Goal: Transaction & Acquisition: Purchase product/service

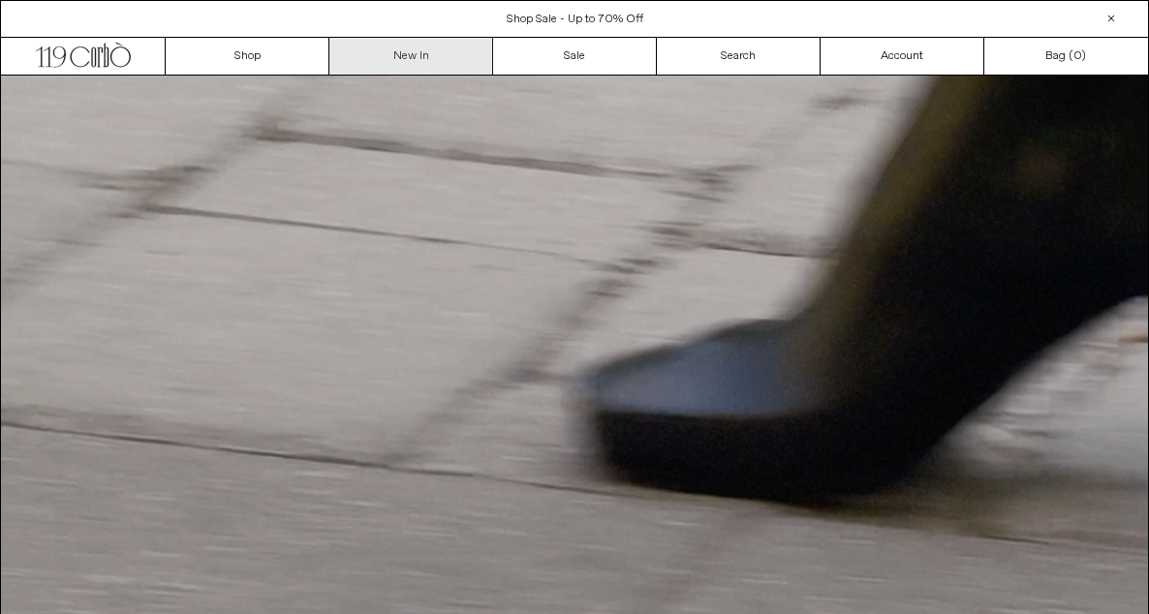
click at [417, 57] on link "New In" at bounding box center [411, 56] width 164 height 37
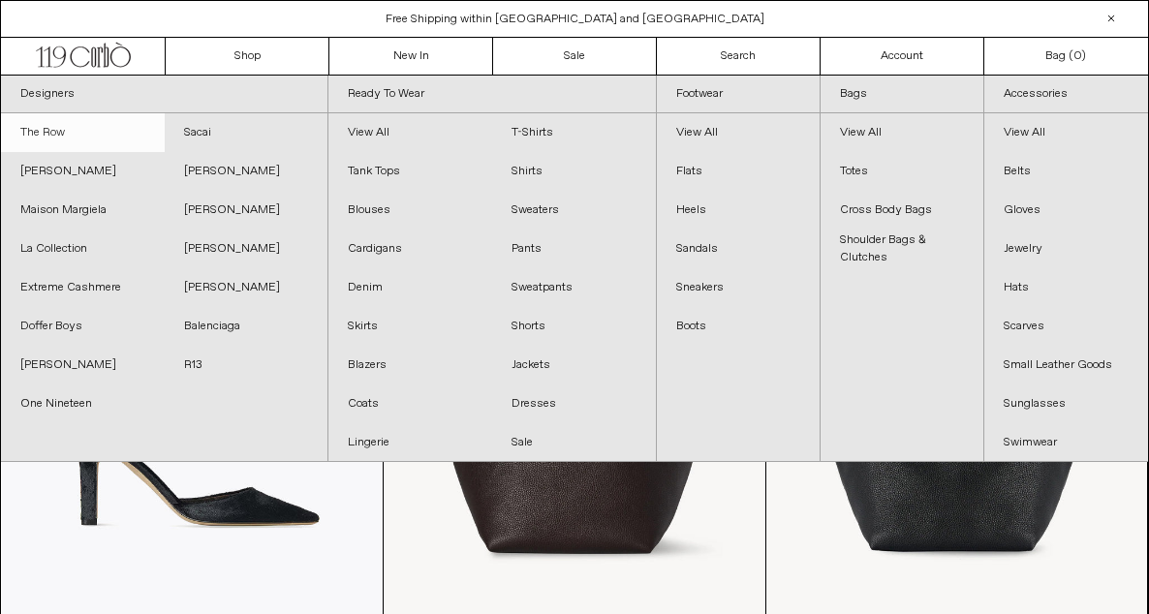
click at [66, 131] on link "The Row" at bounding box center [83, 132] width 164 height 39
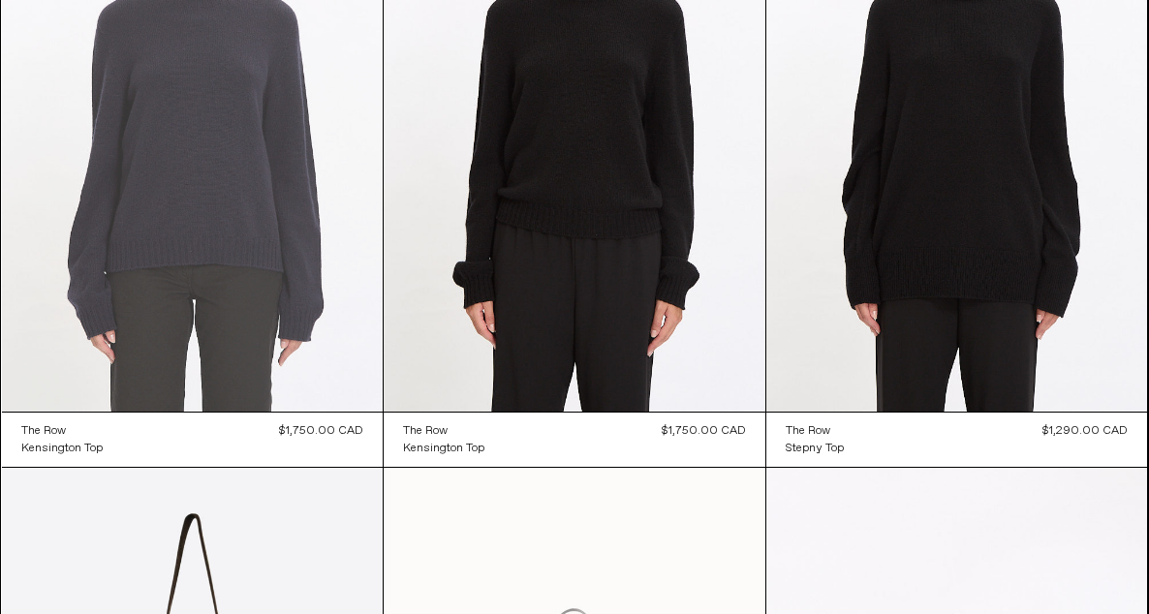
scroll to position [5319, 0]
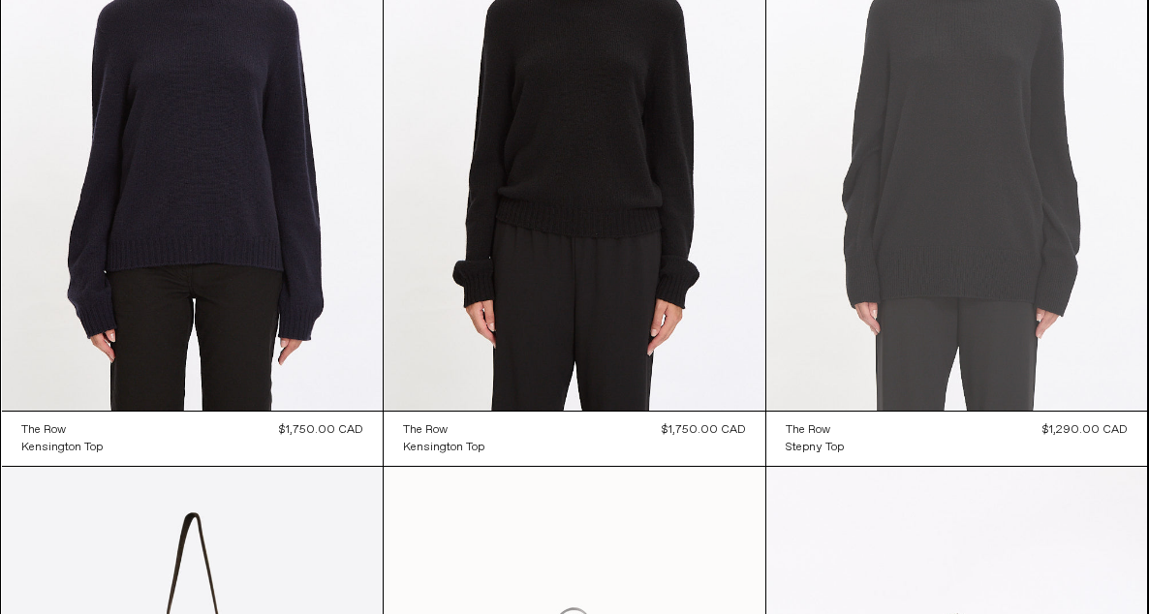
click at [951, 164] on at bounding box center [958, 125] width 382 height 572
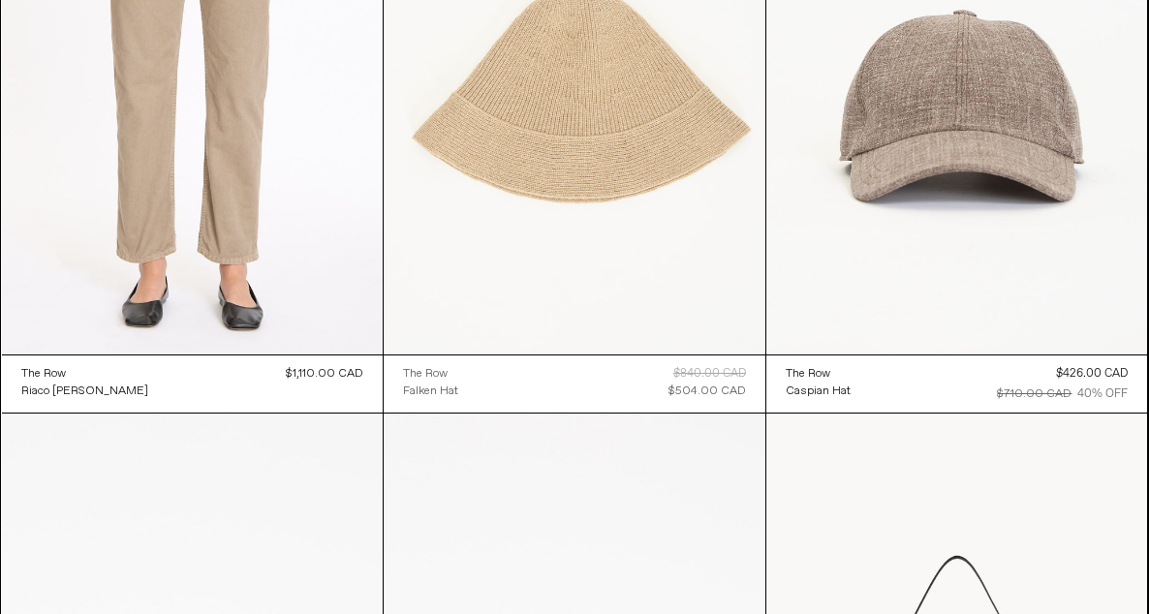
scroll to position [14168, 0]
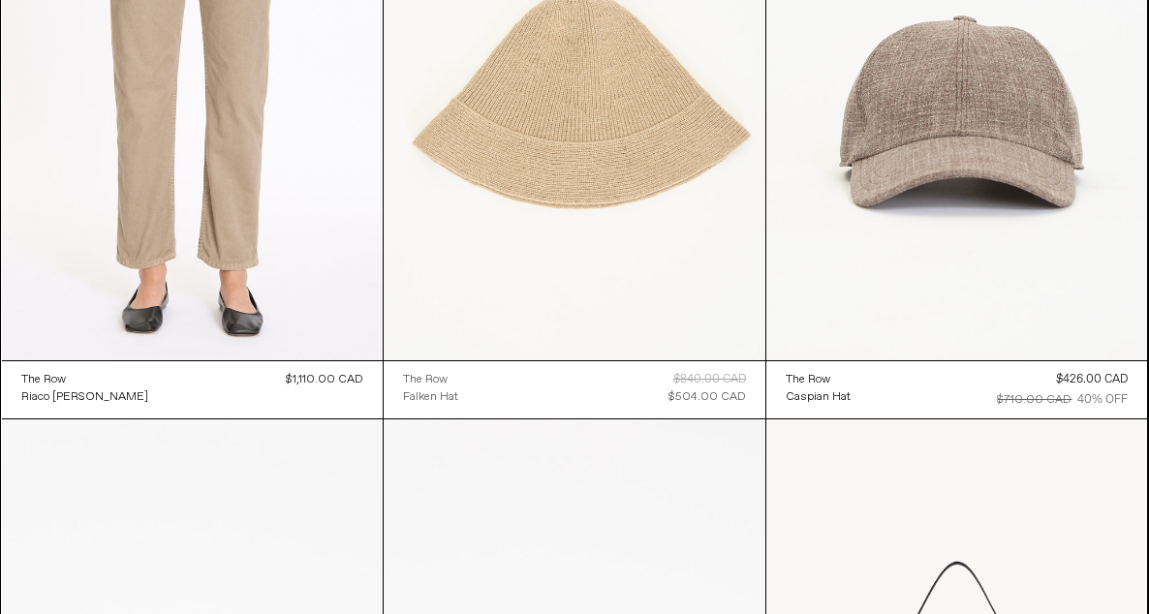
click at [533, 98] on at bounding box center [575, 75] width 382 height 573
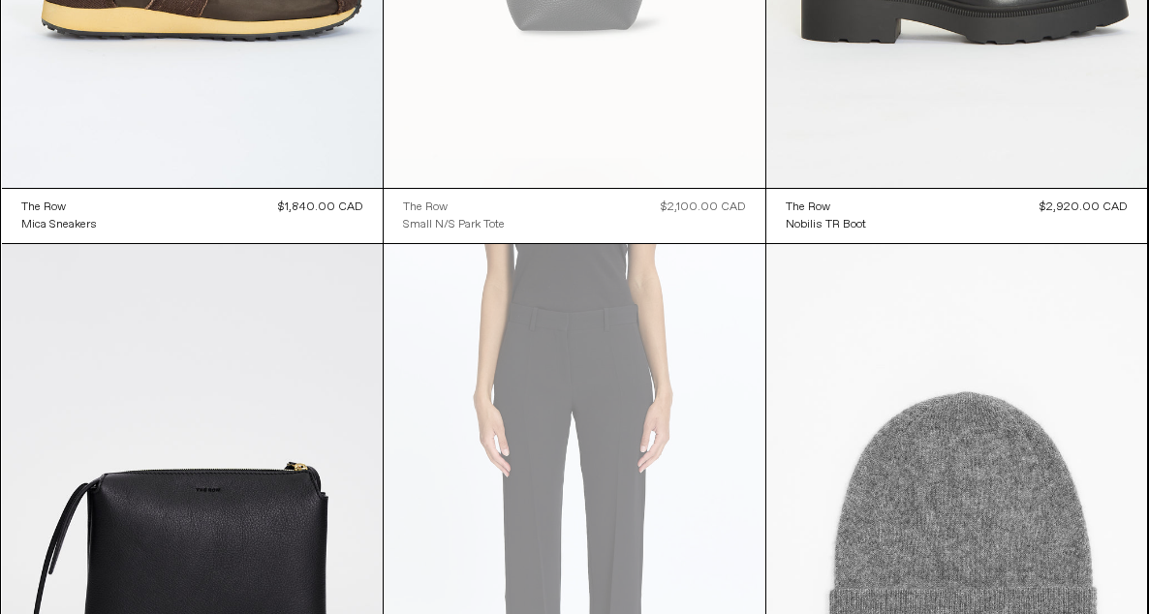
scroll to position [16851, 0]
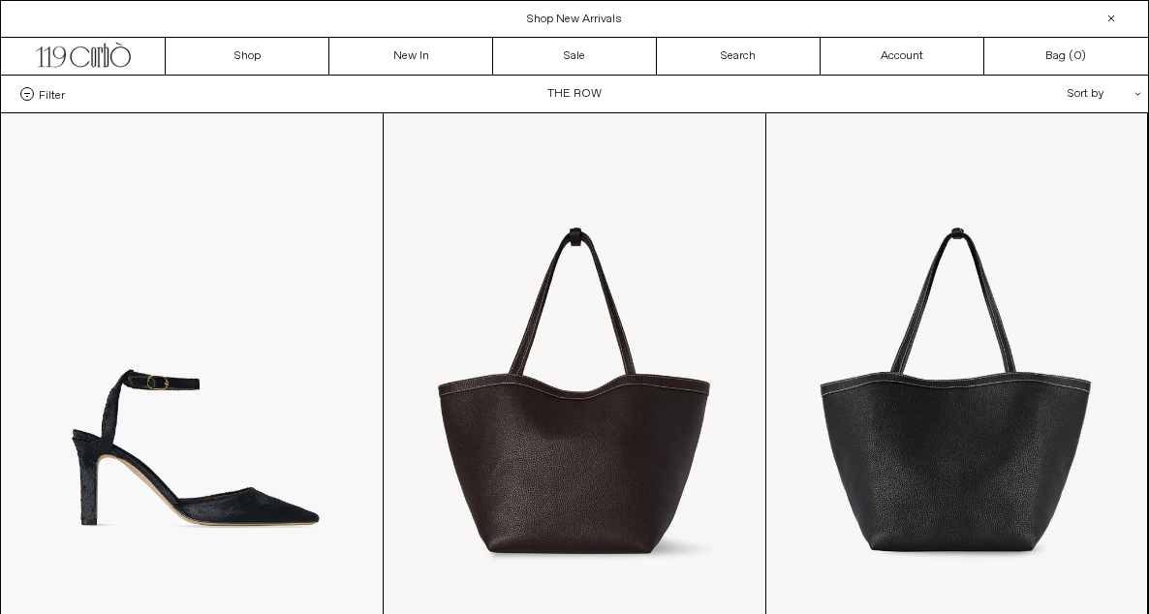
scroll to position [0, 0]
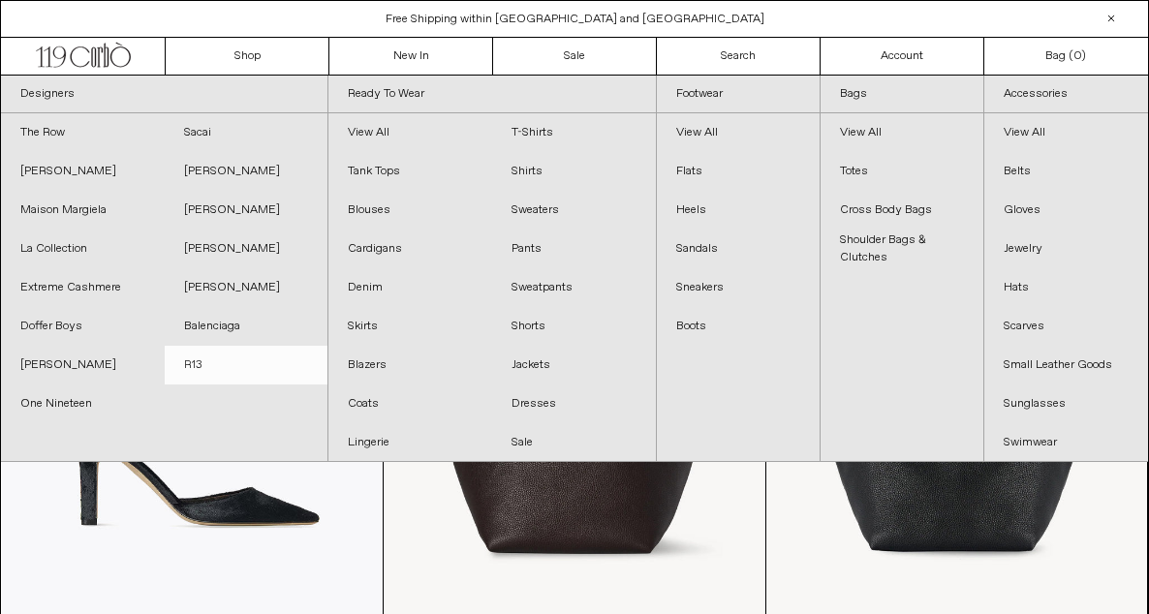
click at [196, 370] on link "R13" at bounding box center [247, 365] width 164 height 39
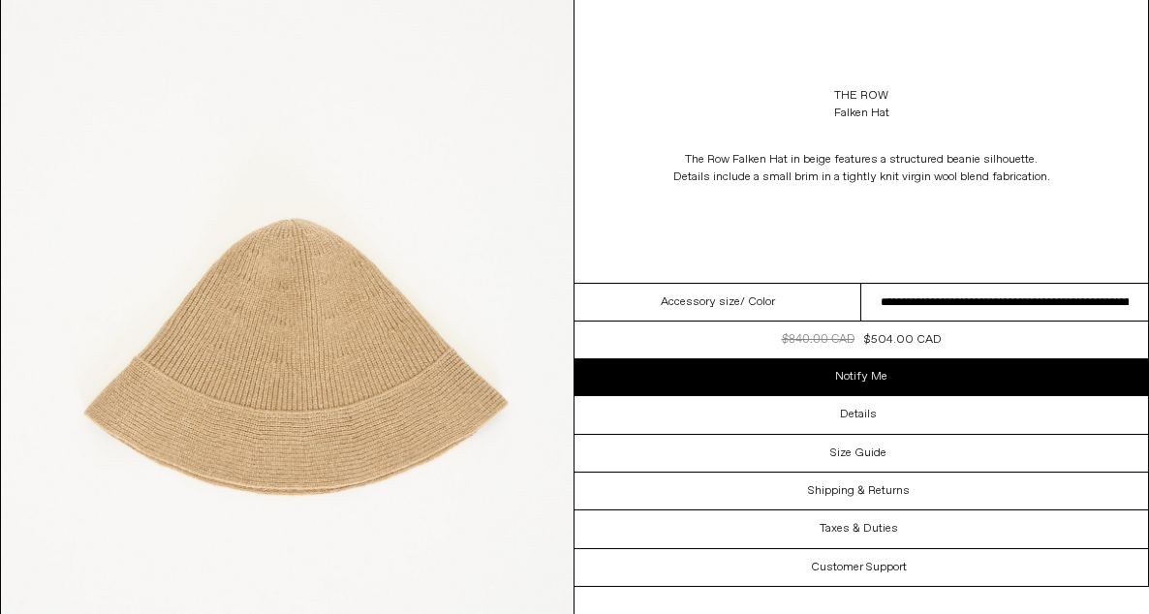
scroll to position [147, 0]
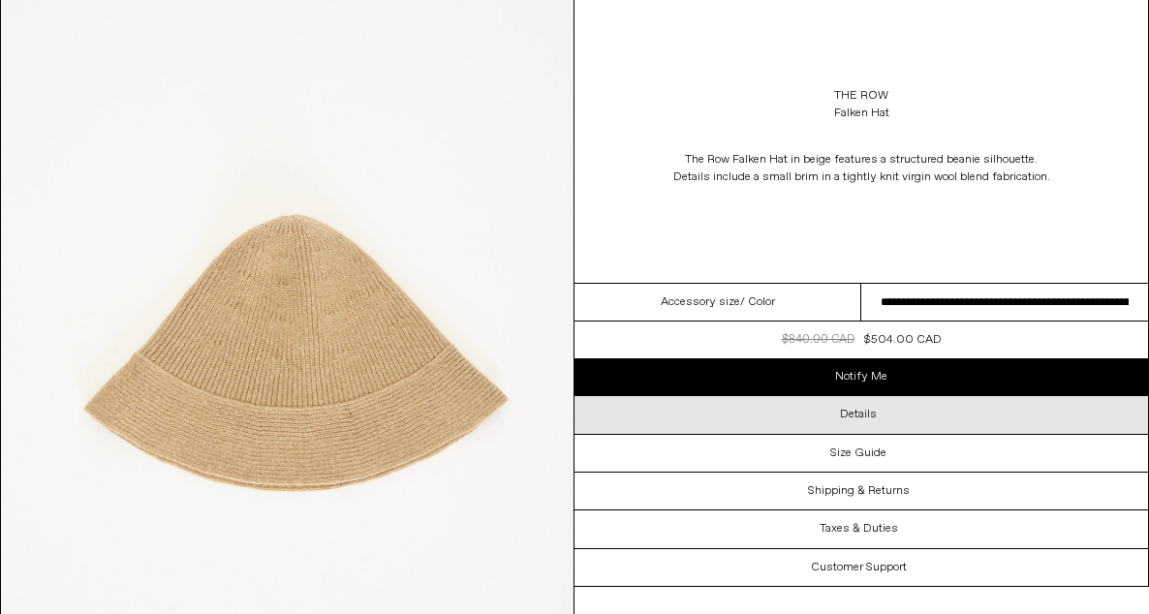
click at [794, 423] on div "Details" at bounding box center [862, 414] width 574 height 37
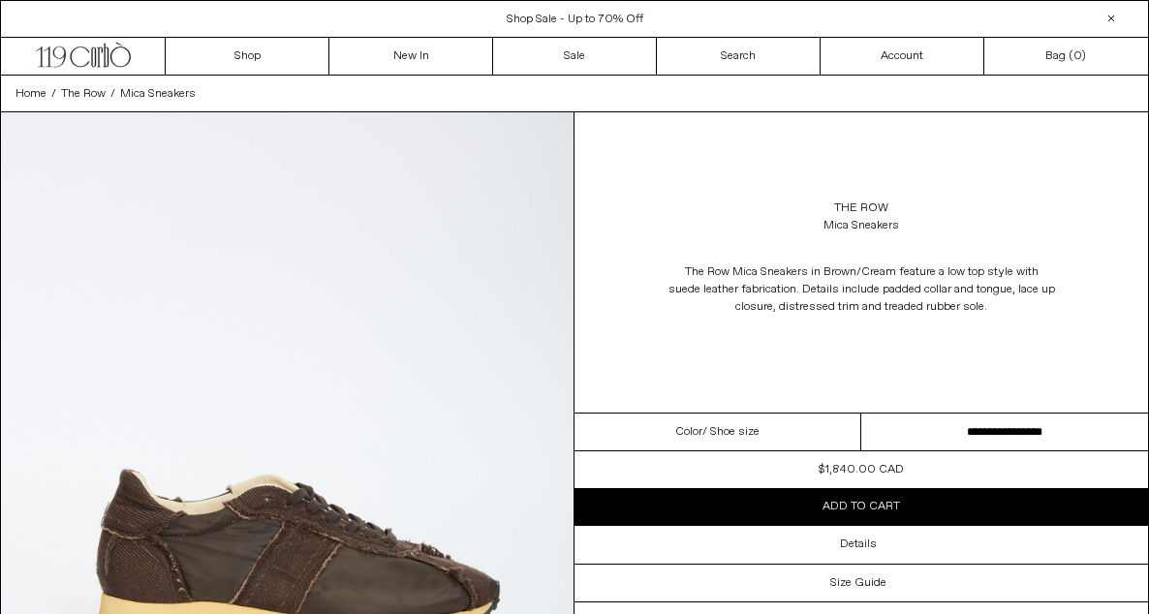
click at [933, 434] on select "**********" at bounding box center [1004, 433] width 287 height 38
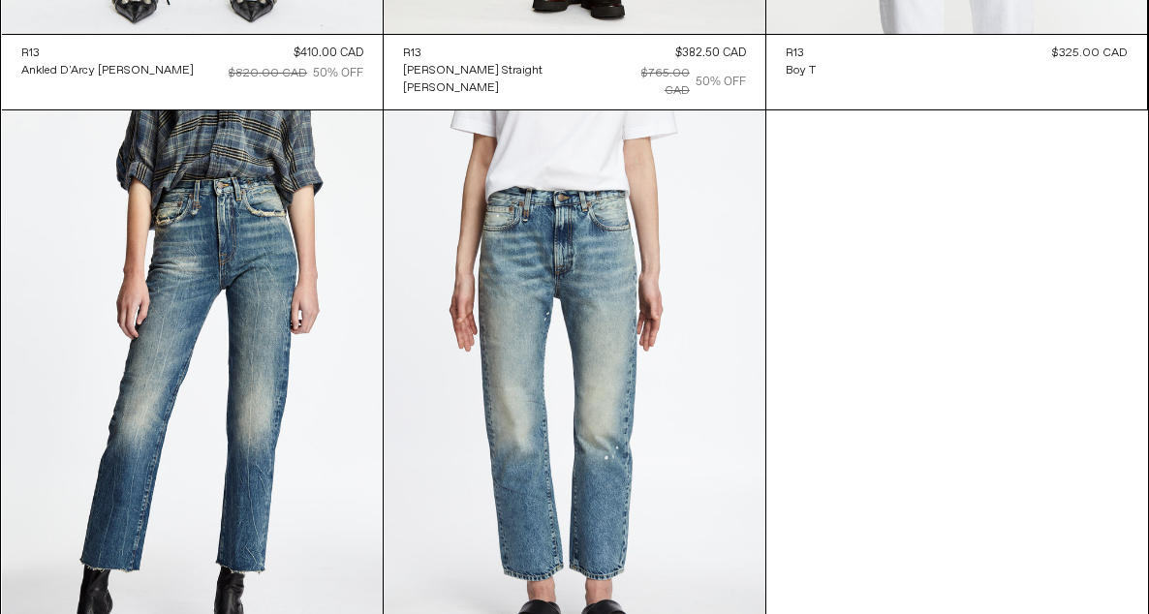
scroll to position [9468, 0]
